Goal: Transaction & Acquisition: Purchase product/service

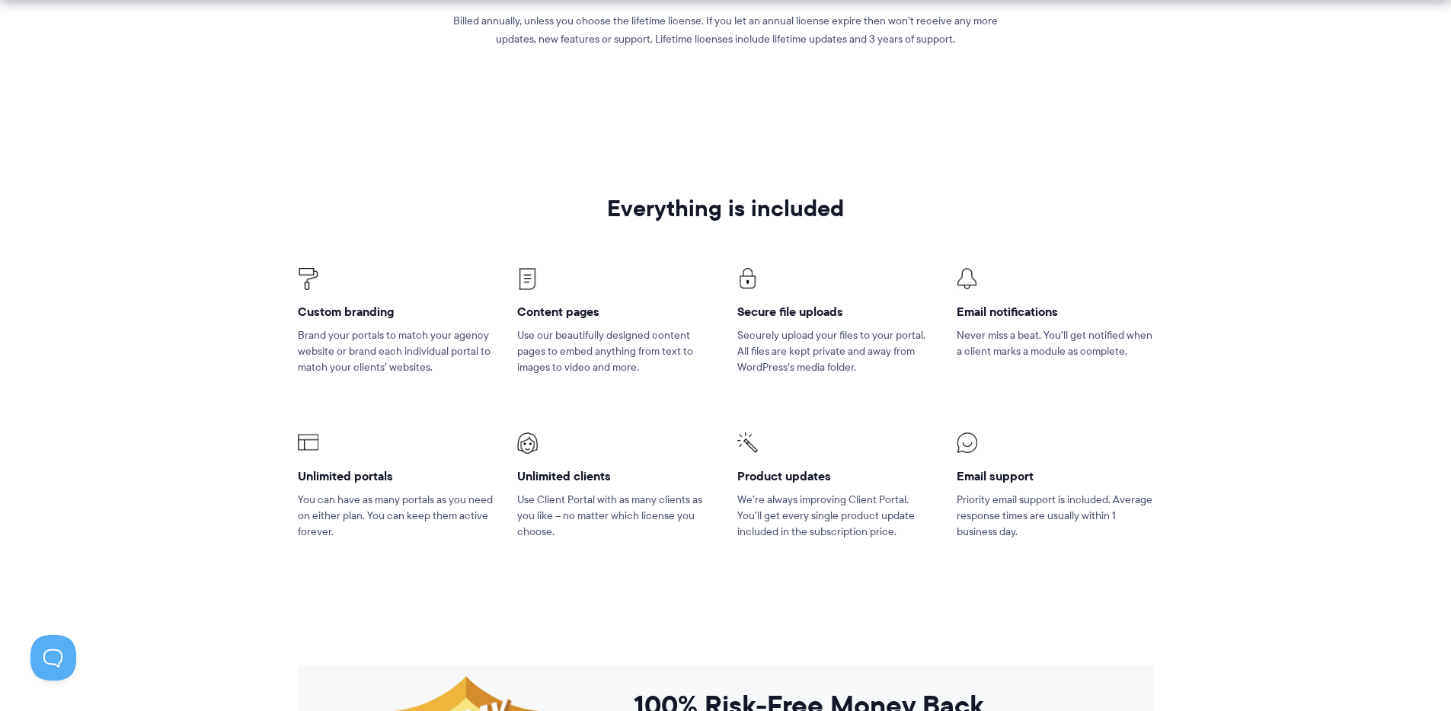
scroll to position [997, 0]
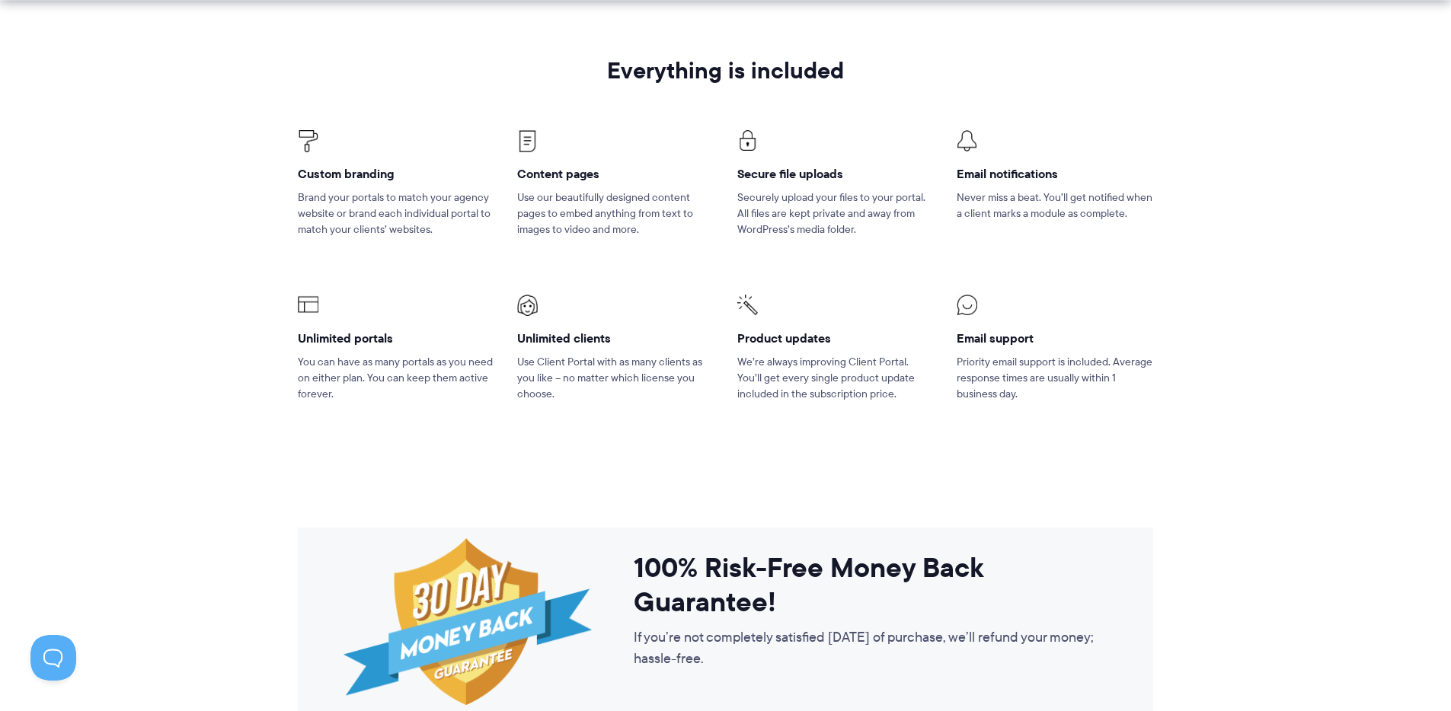
click at [541, 168] on h4 "Content pages" at bounding box center [615, 174] width 196 height 16
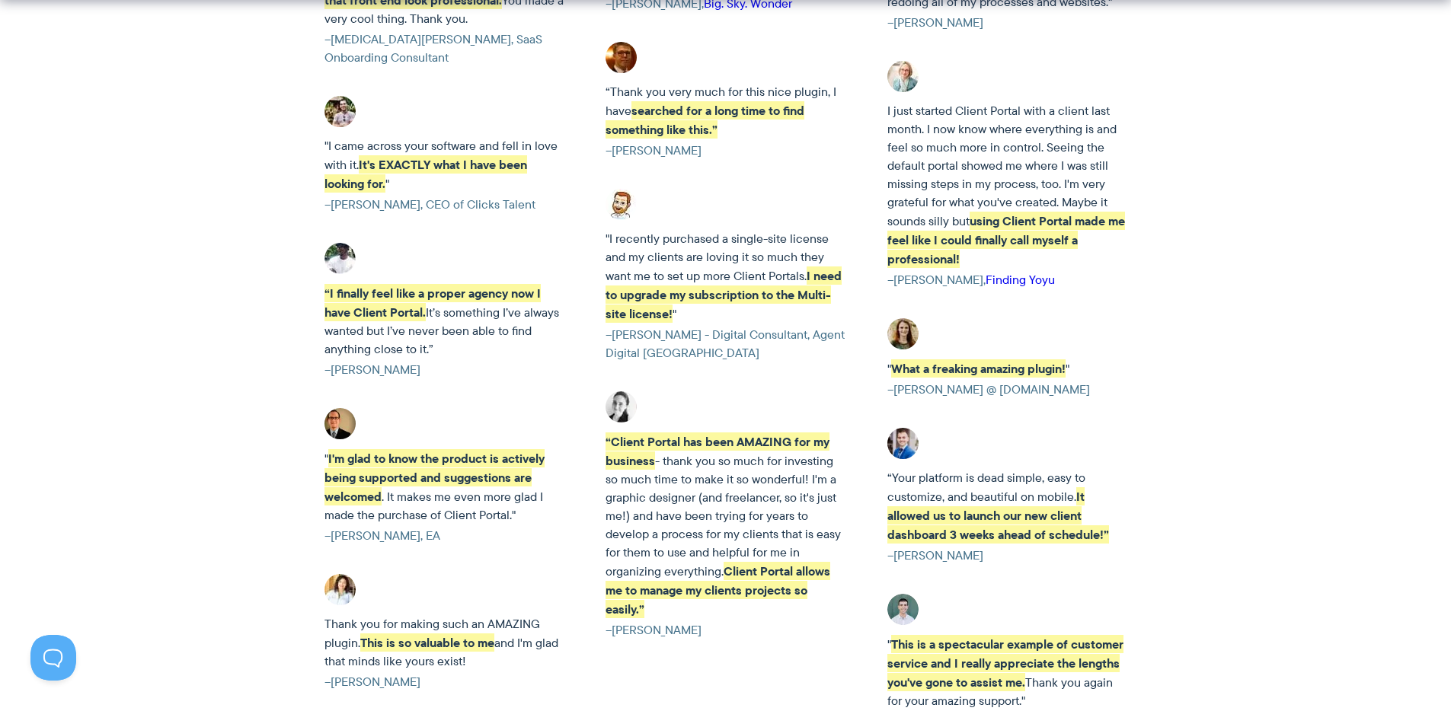
scroll to position [3385, 0]
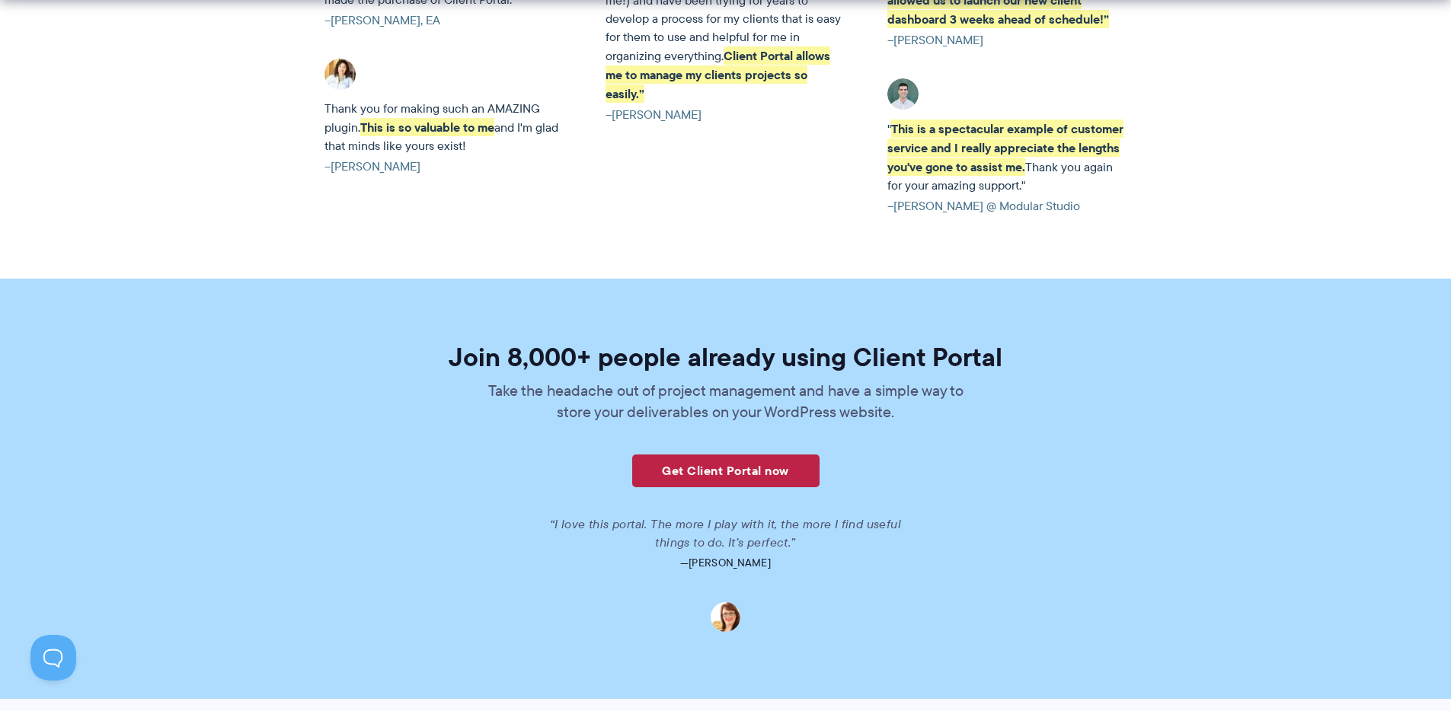
click at [714, 475] on link "Get Client Portal now" at bounding box center [725, 471] width 187 height 33
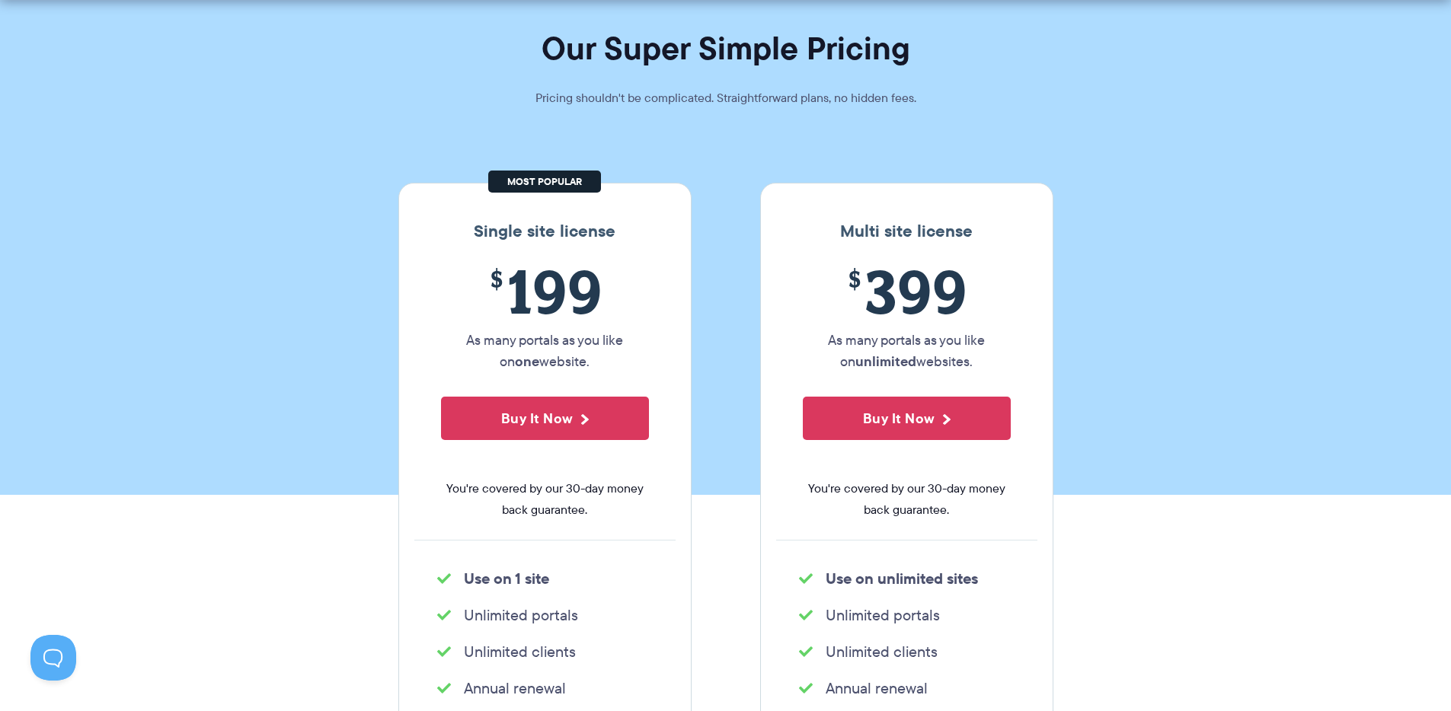
scroll to position [101, 0]
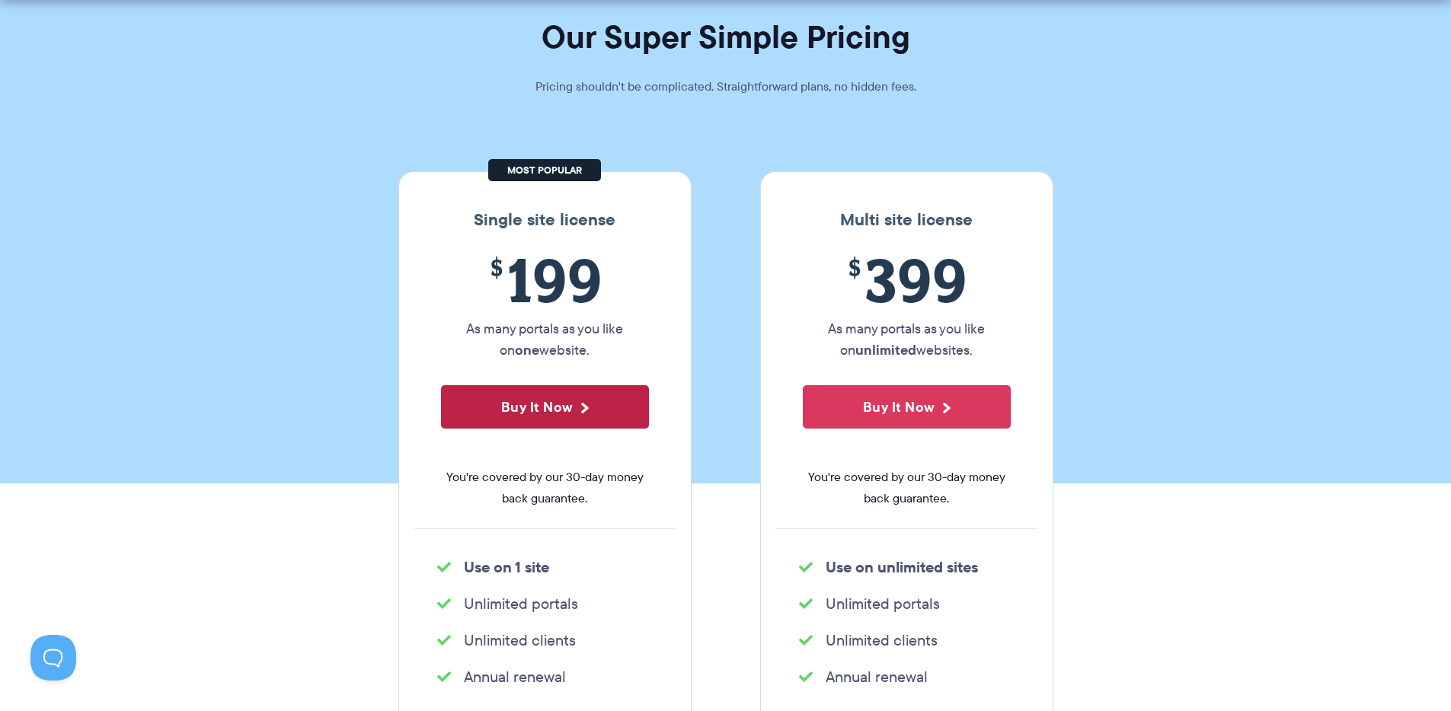
click at [593, 406] on button "Buy It Now" at bounding box center [545, 406] width 208 height 43
